Goal: Task Accomplishment & Management: Use online tool/utility

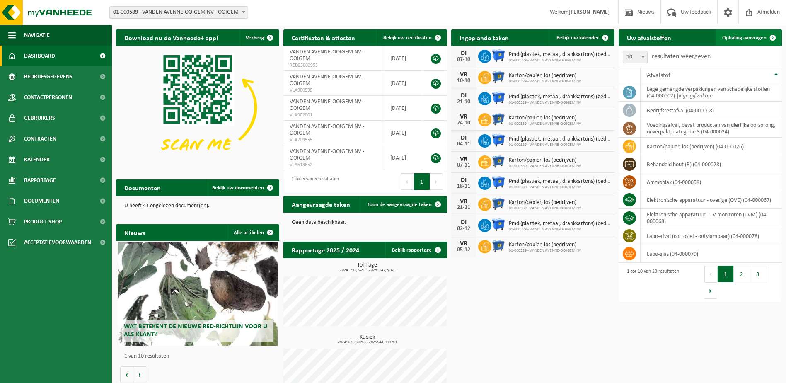
click at [758, 33] on link "Ophaling aanvragen" at bounding box center [748, 37] width 65 height 17
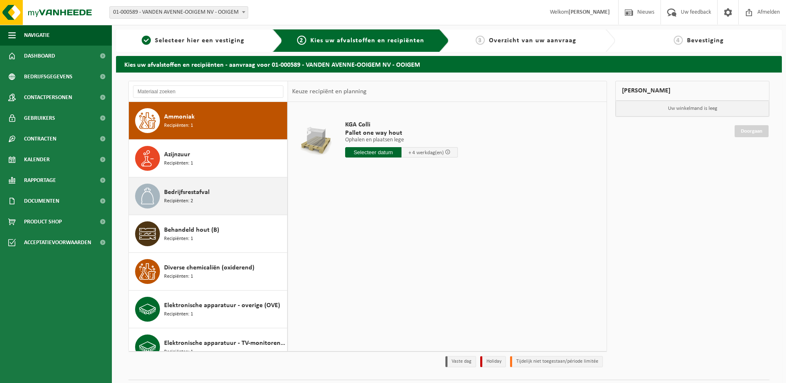
click at [209, 195] on div "Bedrijfsrestafval Recipiënten: 2" at bounding box center [224, 196] width 121 height 25
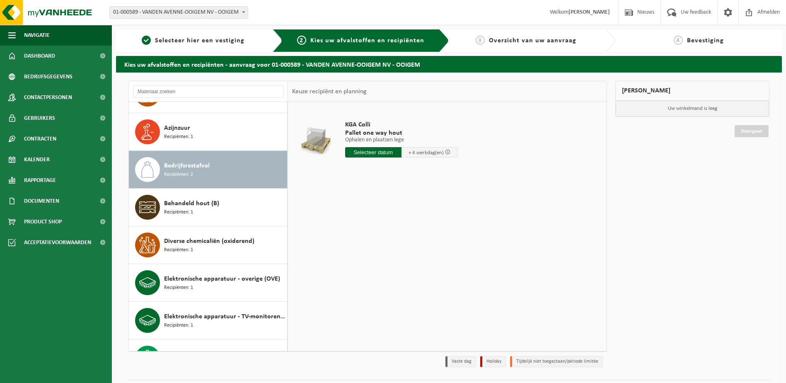
scroll to position [75, 0]
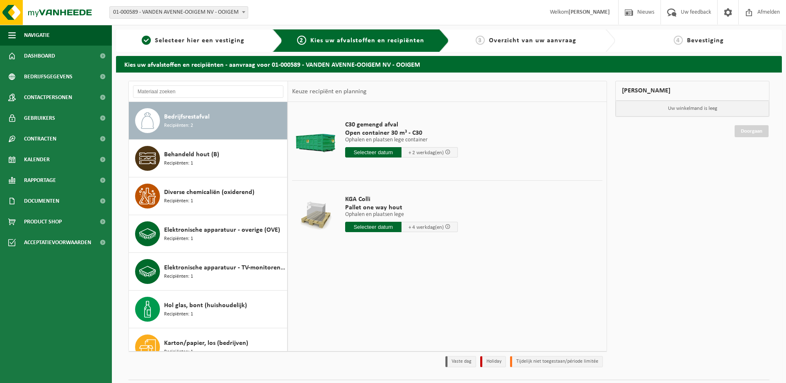
click at [371, 154] on input "text" at bounding box center [373, 152] width 56 height 10
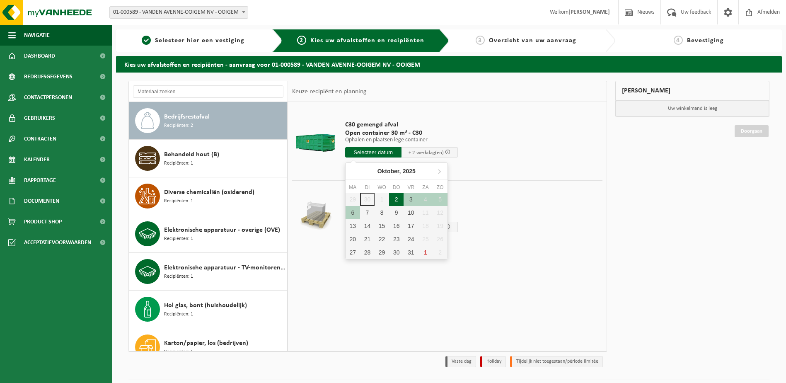
click at [399, 201] on div "2" at bounding box center [396, 199] width 15 height 13
type input "Van 2025-10-02"
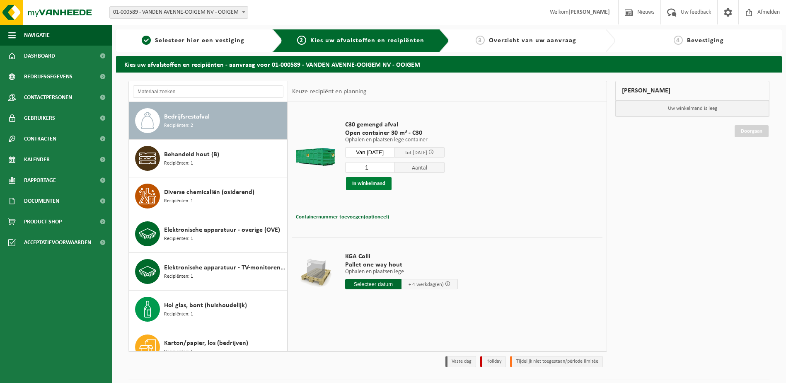
click at [368, 184] on button "In winkelmand" at bounding box center [369, 183] width 46 height 13
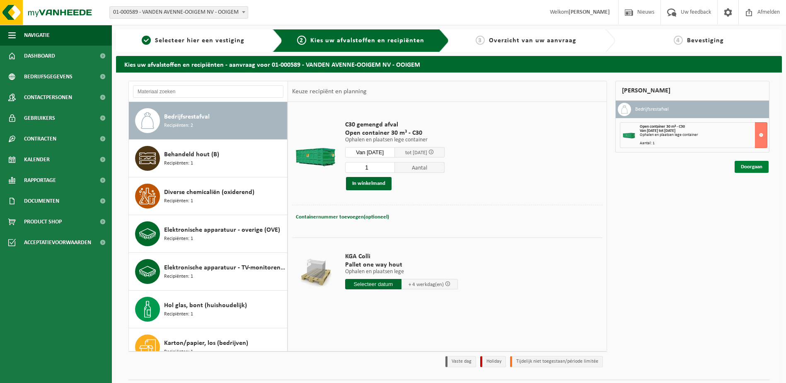
click at [744, 165] on link "Doorgaan" at bounding box center [752, 167] width 34 height 12
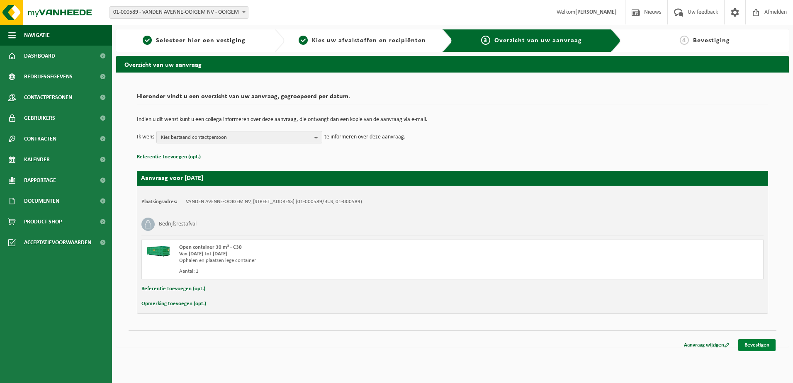
click at [764, 343] on link "Bevestigen" at bounding box center [756, 345] width 37 height 12
